Goal: Navigation & Orientation: Go to known website

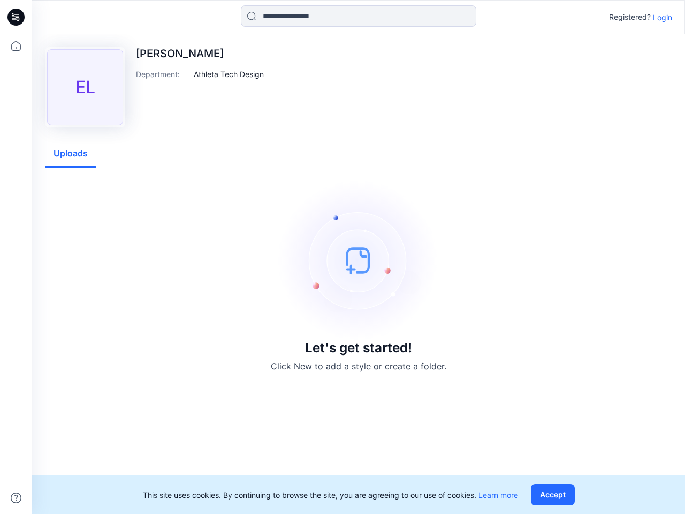
click at [342, 257] on img at bounding box center [358, 260] width 161 height 161
click at [17, 17] on icon at bounding box center [18, 17] width 4 height 1
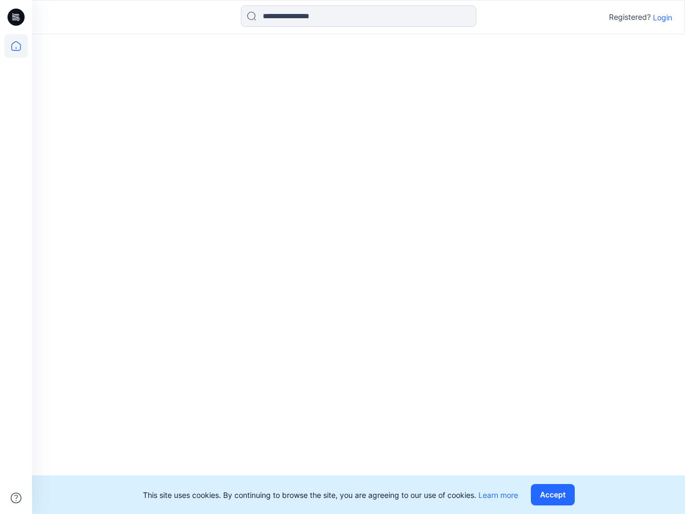
click at [16, 46] on icon at bounding box center [16, 46] width 24 height 24
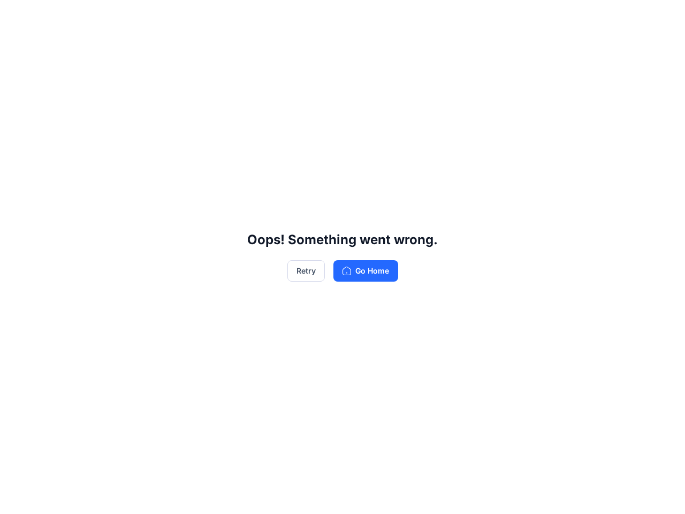
click at [16, 498] on div "Oops! Something went wrong. Retry Go Home" at bounding box center [342, 257] width 685 height 514
click at [359, 16] on div "Oops! Something went wrong. Retry Go Home" at bounding box center [342, 257] width 685 height 514
click at [662, 17] on div "Oops! Something went wrong. Retry Go Home" at bounding box center [342, 257] width 685 height 514
click at [229, 74] on div "Oops! Something went wrong. Retry Go Home" at bounding box center [342, 257] width 685 height 514
click at [71, 154] on div "Oops! Something went wrong. Retry Go Home" at bounding box center [342, 257] width 685 height 514
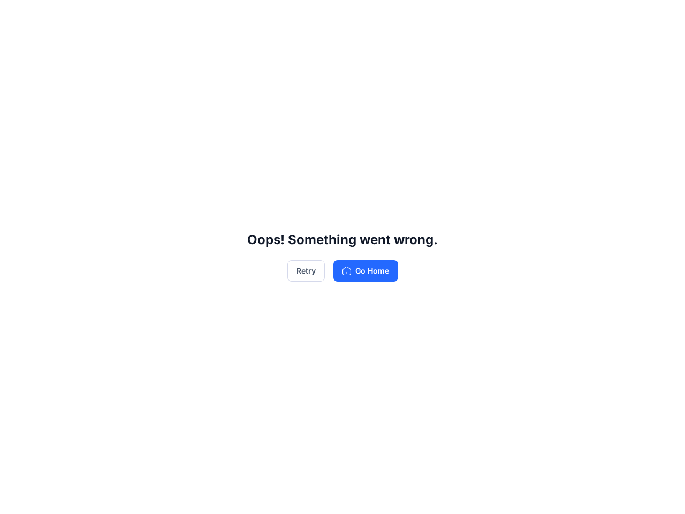
click at [555, 494] on div "Oops! Something went wrong. Retry Go Home" at bounding box center [342, 257] width 685 height 514
